Goal: Information Seeking & Learning: Learn about a topic

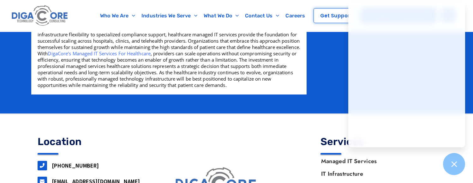
scroll to position [1089, 0]
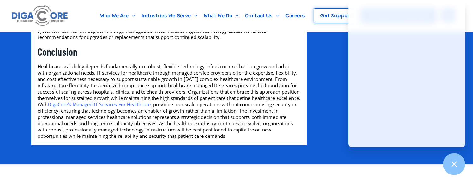
click at [150, 107] on link "DigaCore’s Managed IT Services For Healthcare" at bounding box center [99, 104] width 103 height 6
